Goal: Find specific page/section: Find specific page/section

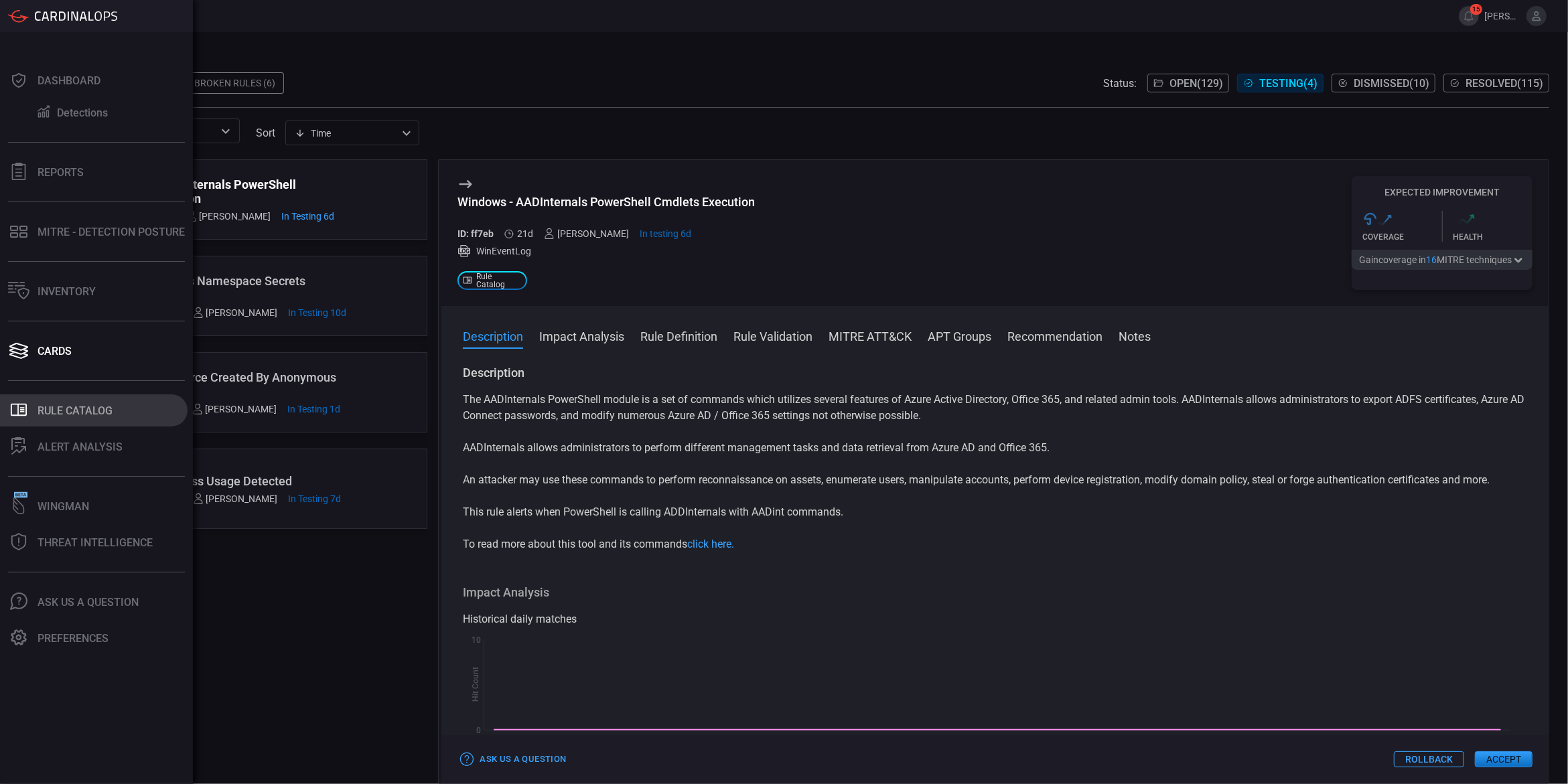
click at [53, 419] on button ".st0_rule_catalog_icon{fill: currentColor;} Rule Catalog" at bounding box center [94, 410] width 188 height 32
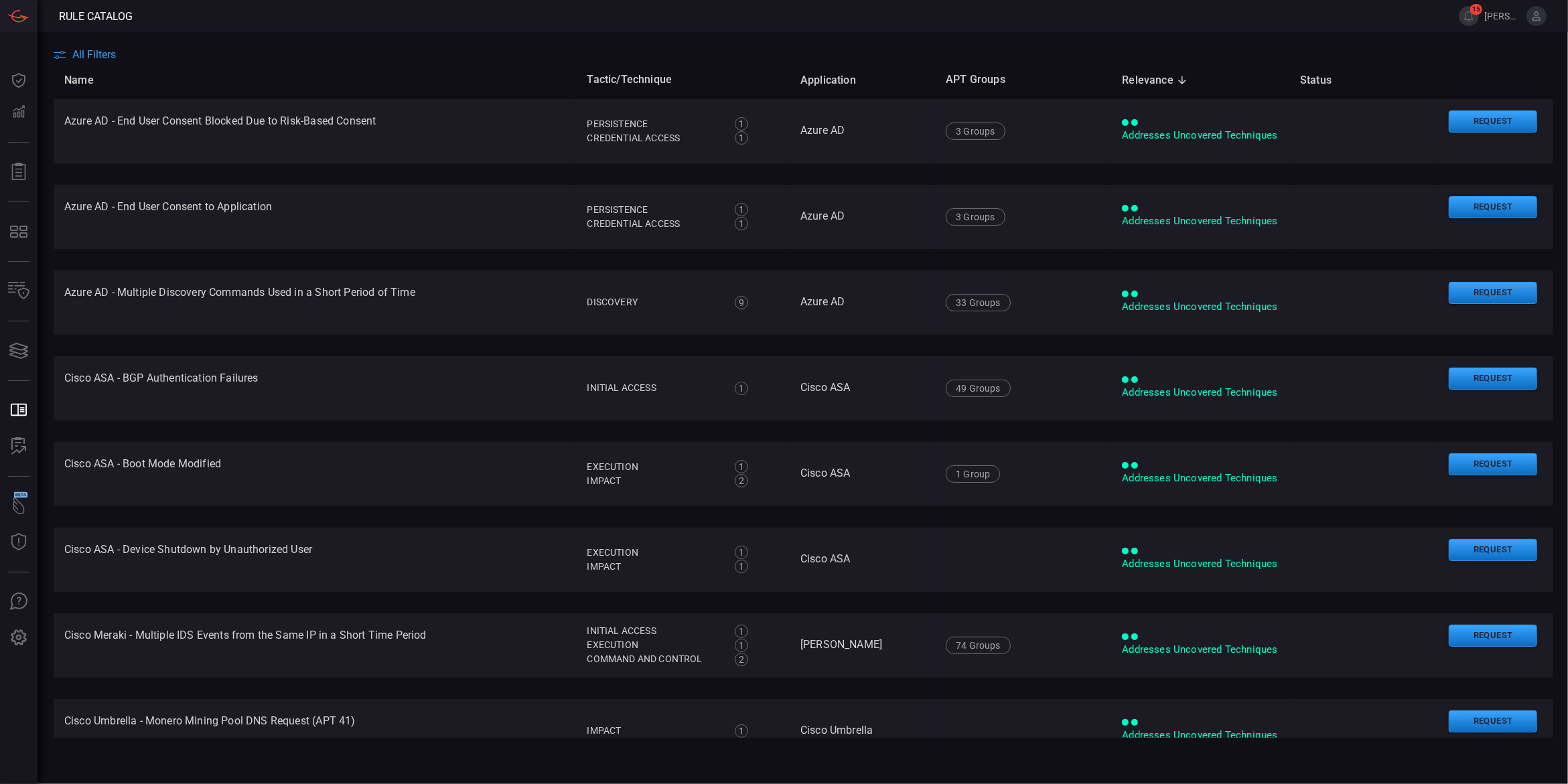
click at [108, 50] on span "All Filters" at bounding box center [94, 54] width 44 height 13
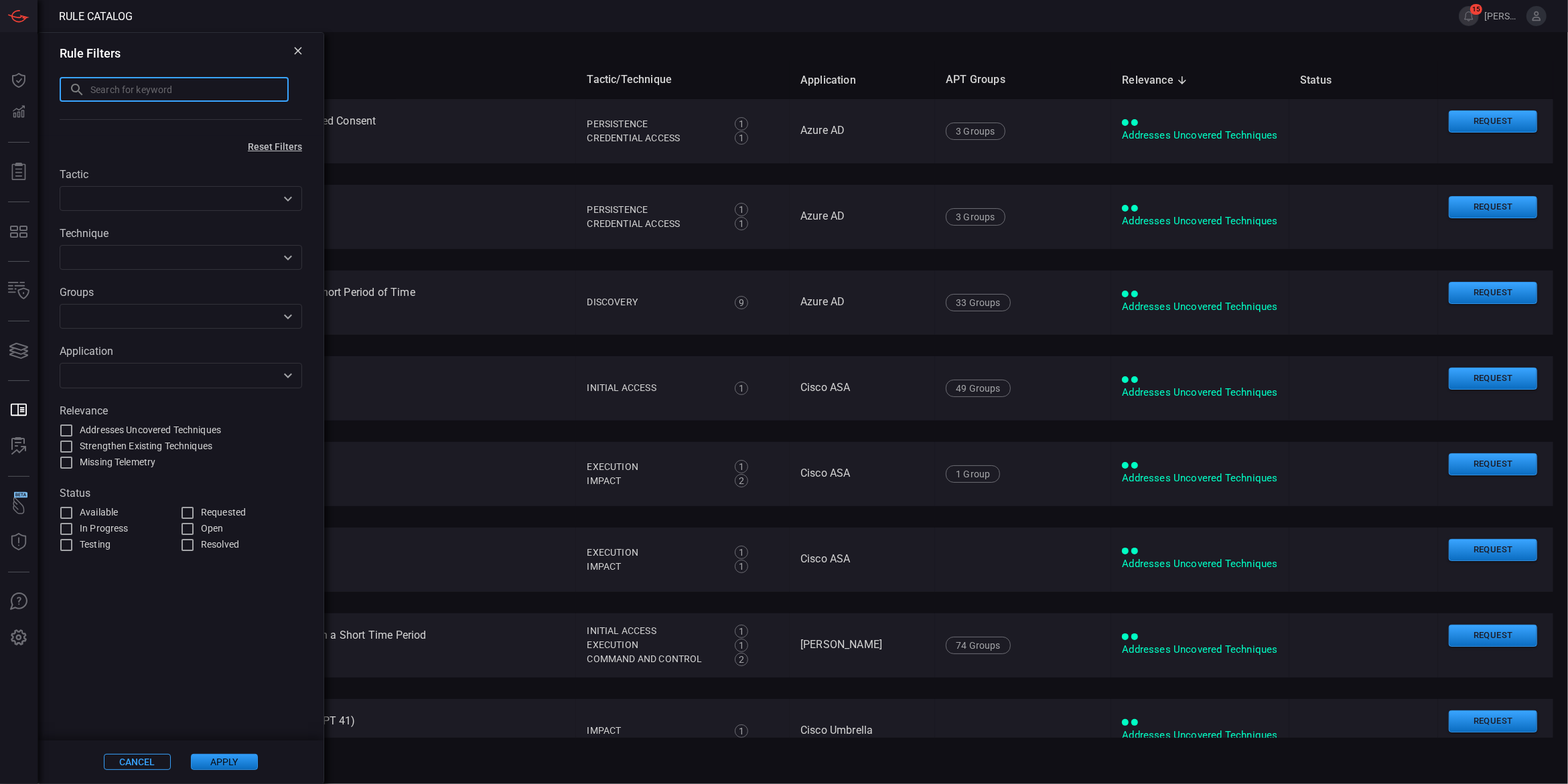
paste input "GKE Resource Created By Anonymous User"
type input "GKE Resource Created By Anonymous User"
click at [235, 764] on button "Apply" at bounding box center [225, 762] width 67 height 16
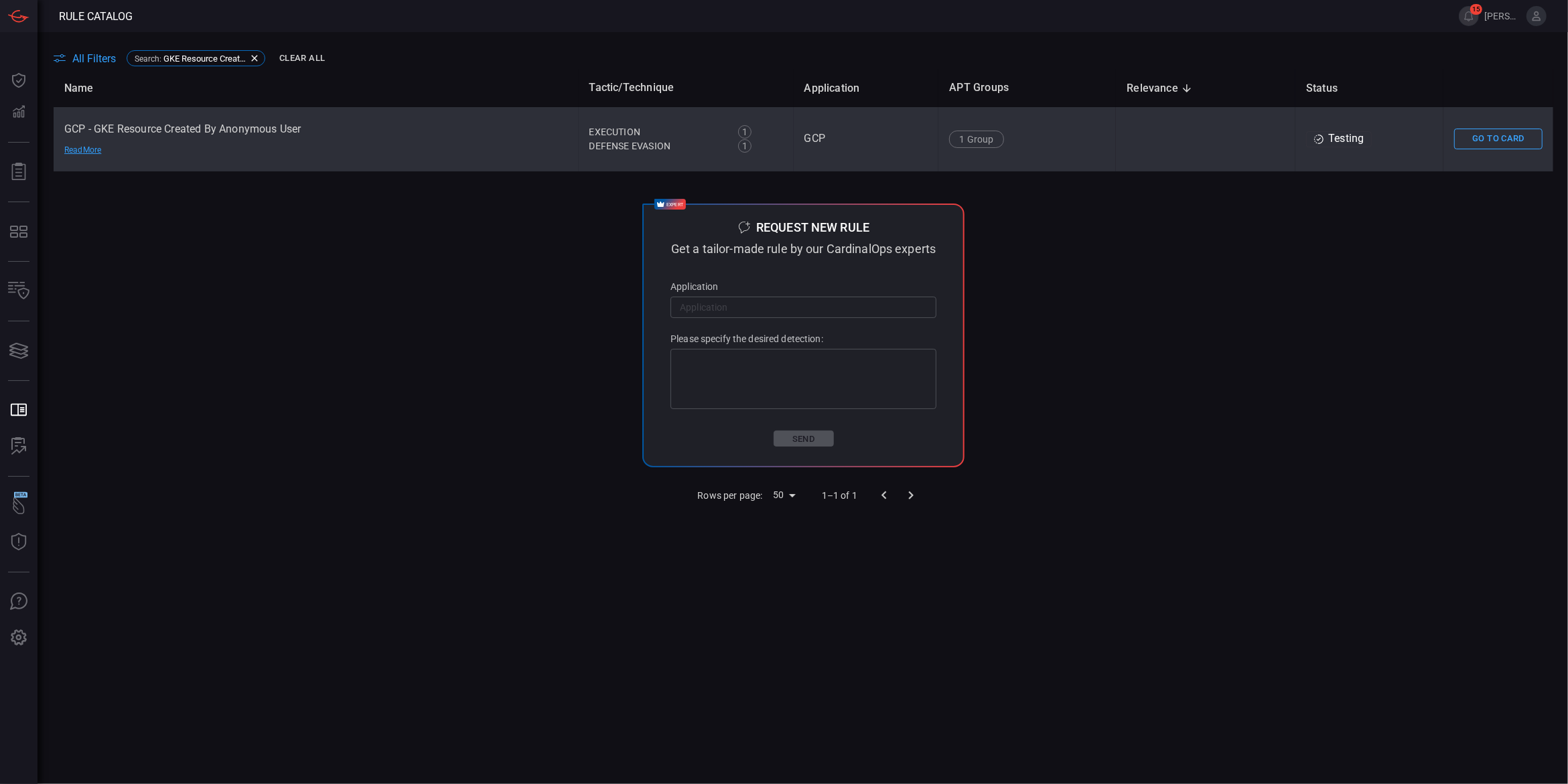
click at [183, 129] on td "GCP - GKE Resource Created By Anonymous User Read More" at bounding box center [316, 139] width 525 height 65
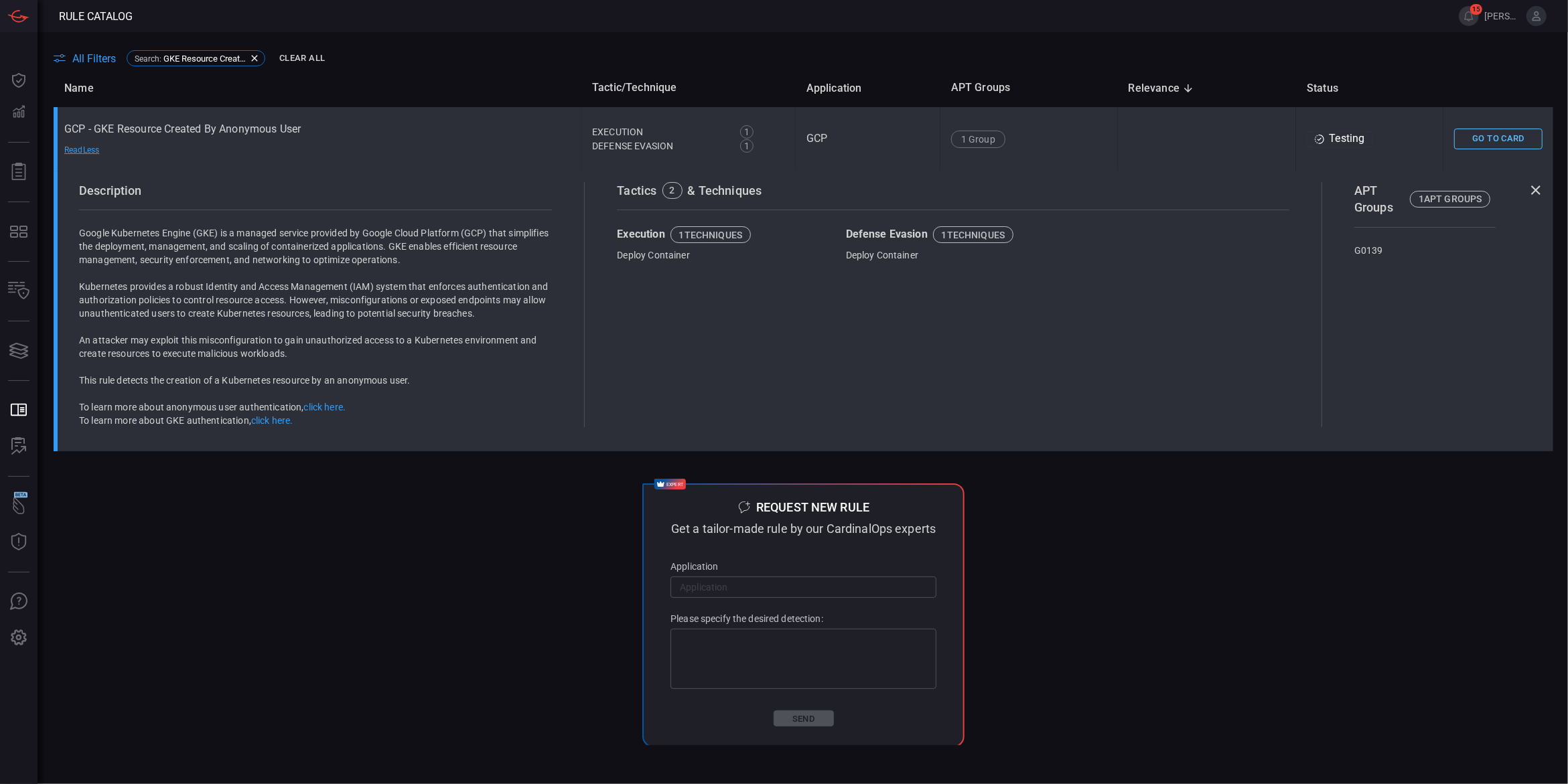
click at [1502, 139] on button "Go To Card" at bounding box center [1498, 139] width 89 height 21
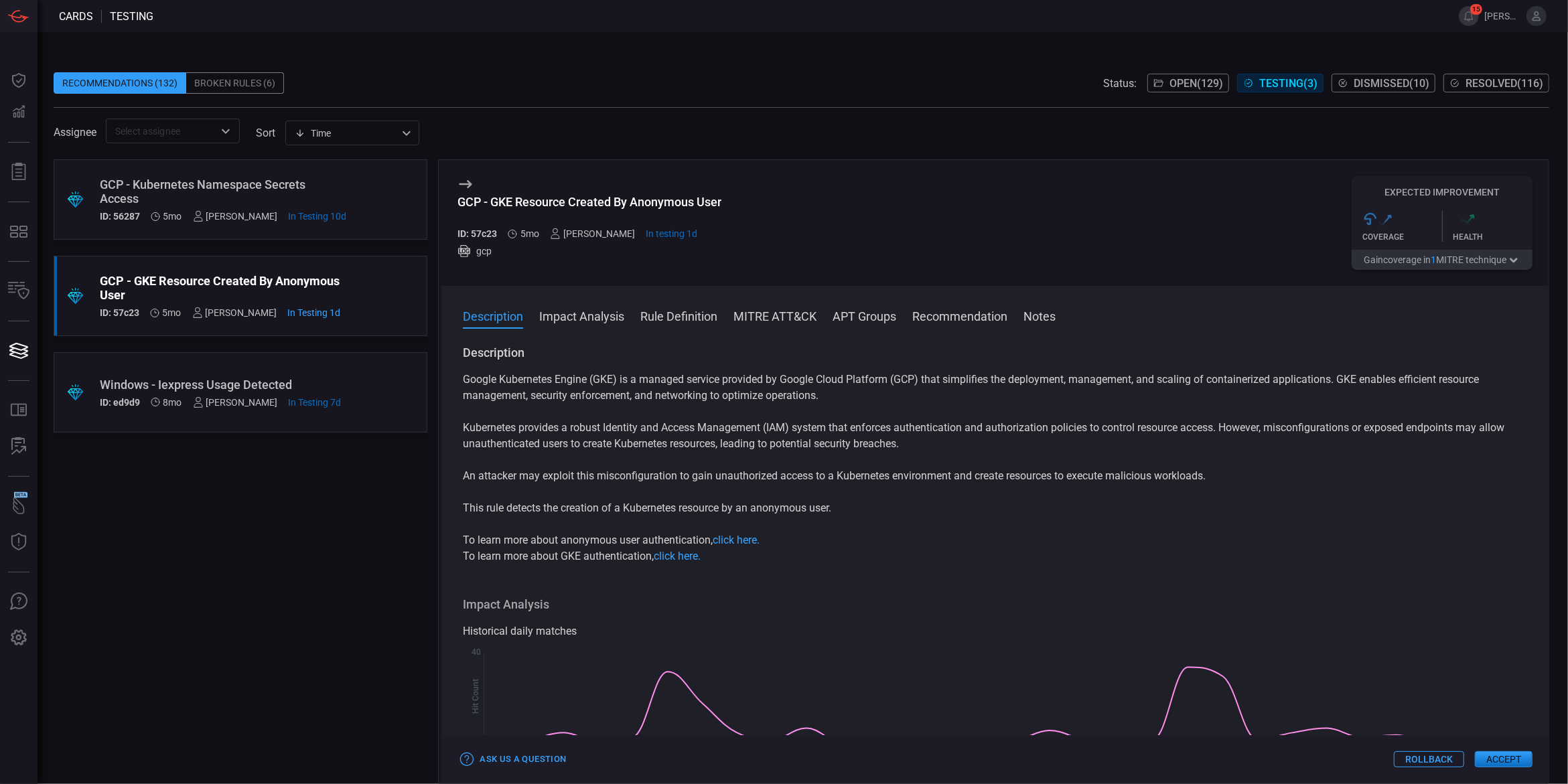
click at [771, 321] on button "MITRE ATT&CK" at bounding box center [775, 315] width 83 height 16
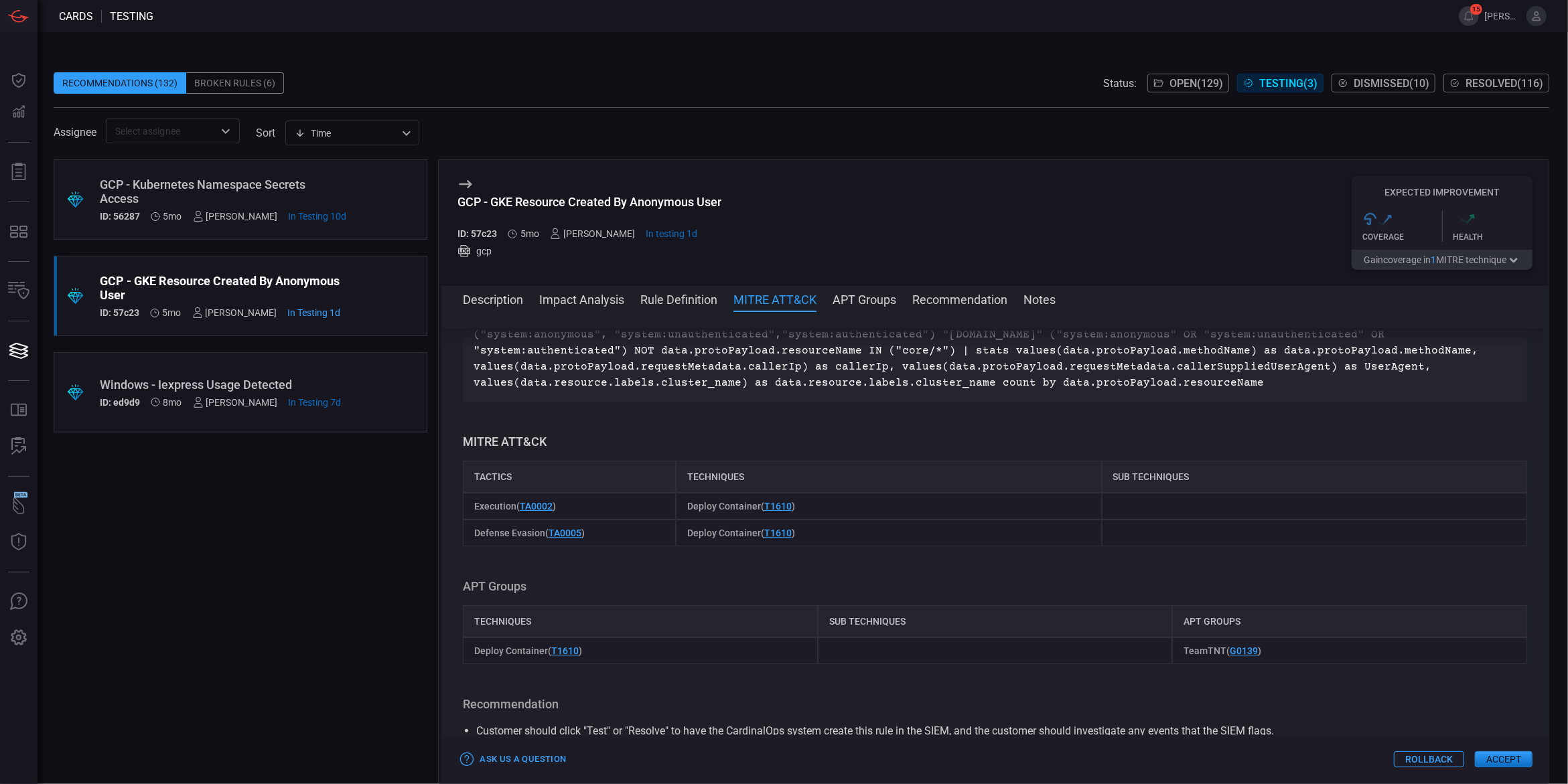
scroll to position [803, 0]
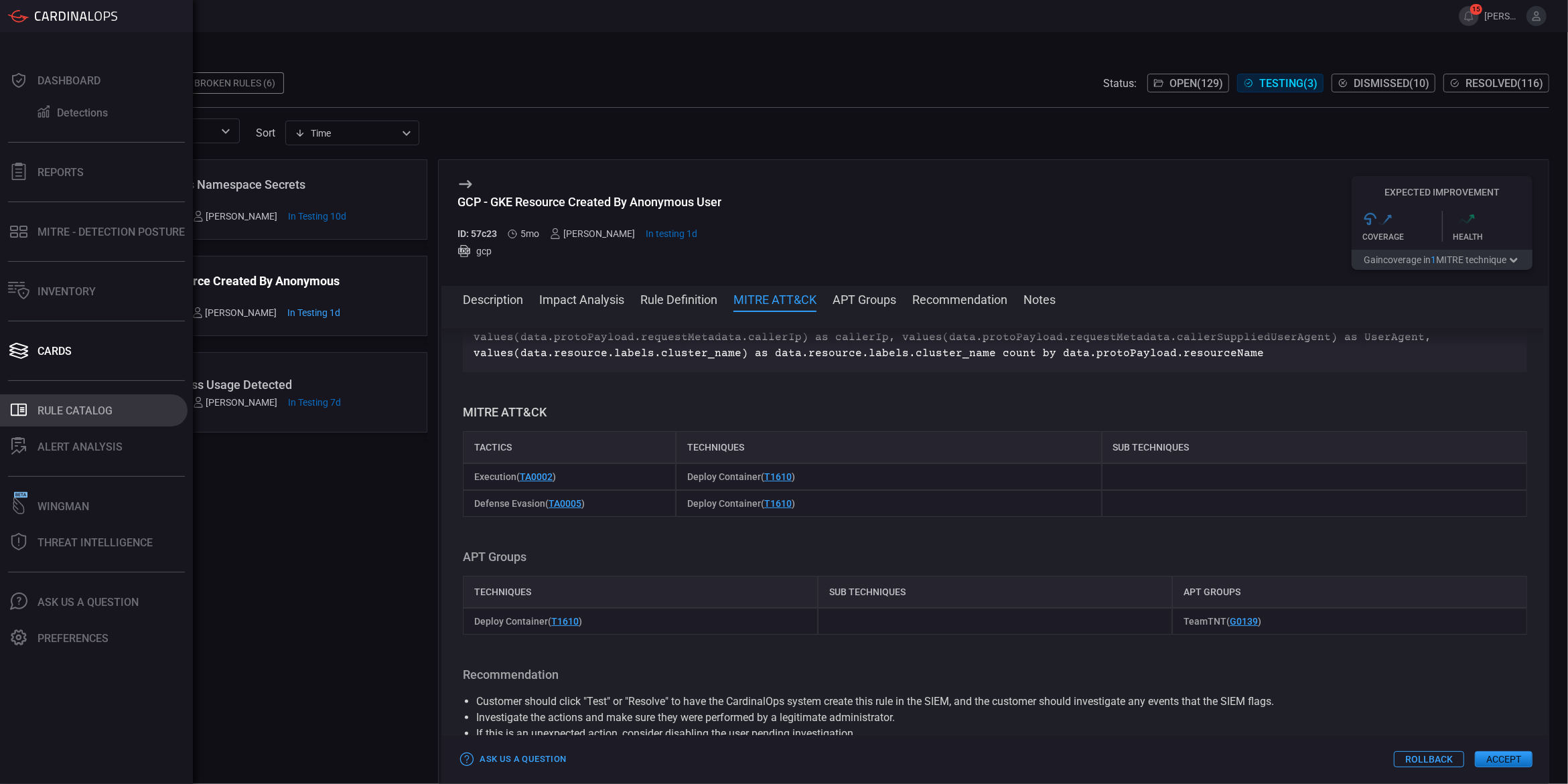
click at [59, 401] on button ".st0_rule_catalog_icon{fill: currentColor;} Rule Catalog" at bounding box center [94, 410] width 188 height 32
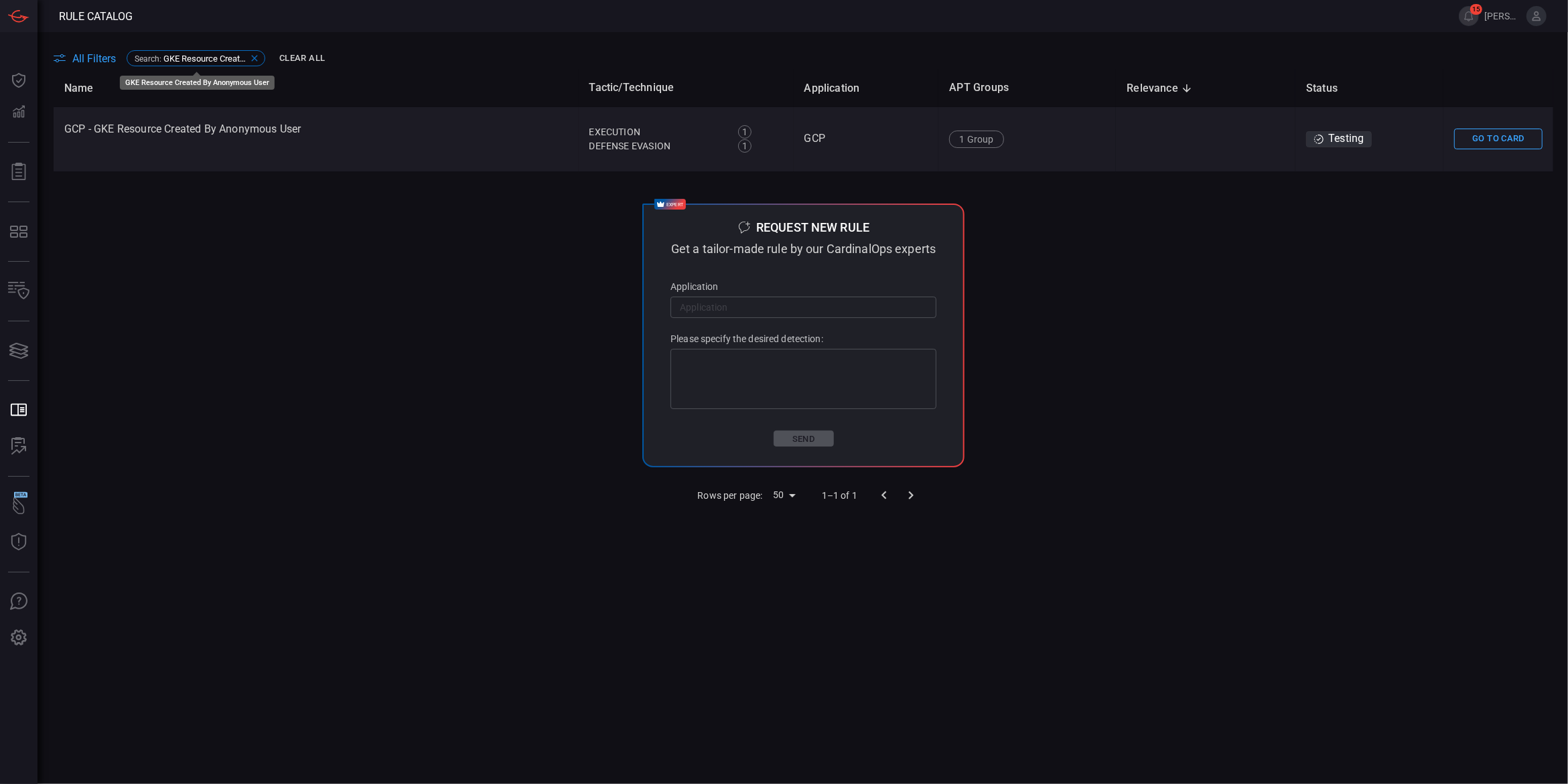
click at [254, 57] on icon at bounding box center [254, 59] width 6 height 6
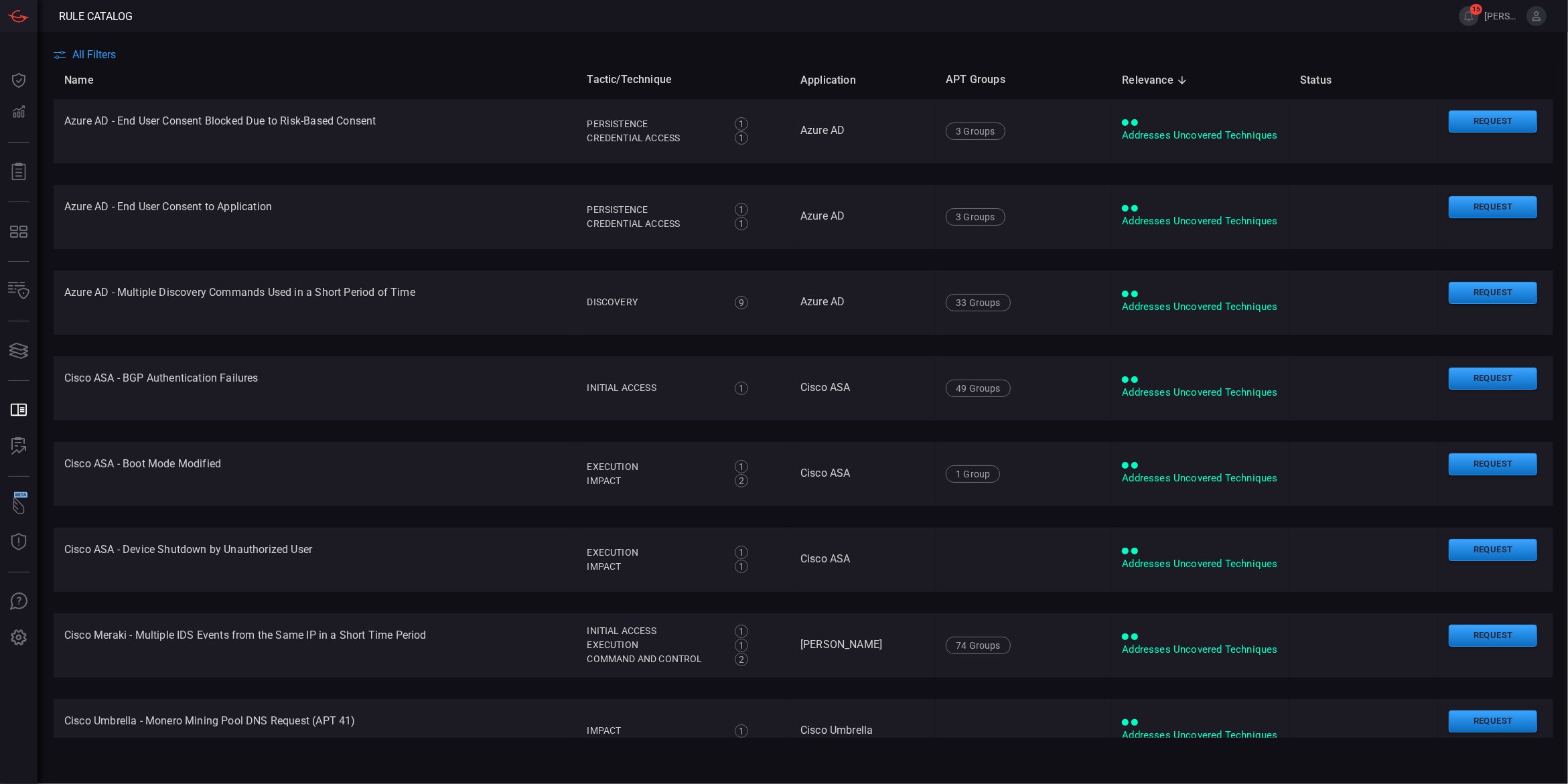
click at [99, 56] on span "All Filters" at bounding box center [94, 54] width 44 height 13
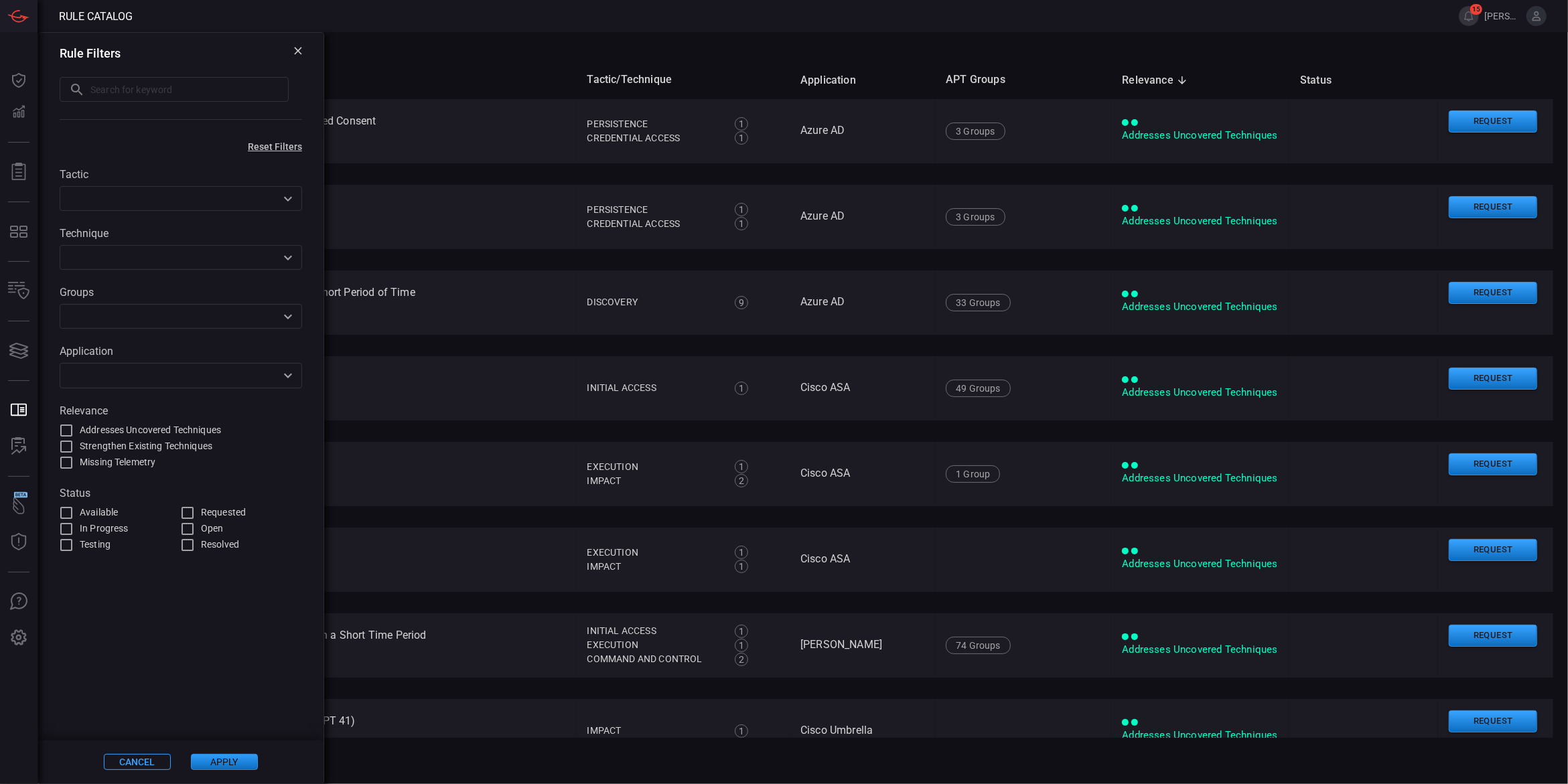
click at [205, 97] on input "text" at bounding box center [189, 89] width 198 height 25
type input "kubernetes namespace"
click at [231, 765] on button "Apply" at bounding box center [225, 762] width 67 height 16
